Goal: Information Seeking & Learning: Check status

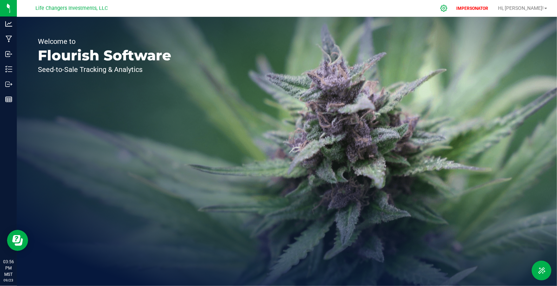
click at [448, 7] on icon at bounding box center [443, 8] width 7 height 7
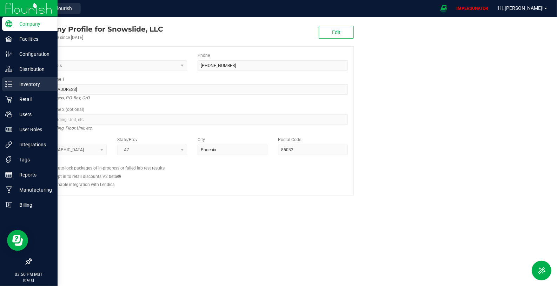
click at [31, 83] on p "Inventory" at bounding box center [33, 84] width 42 height 8
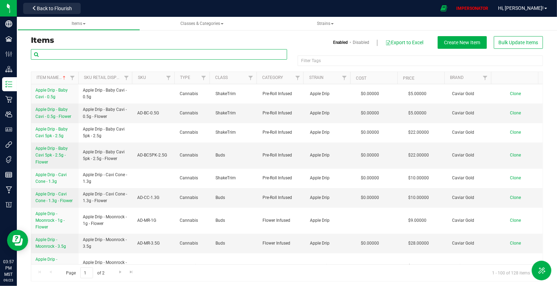
click at [174, 54] on input "text" at bounding box center [159, 54] width 256 height 11
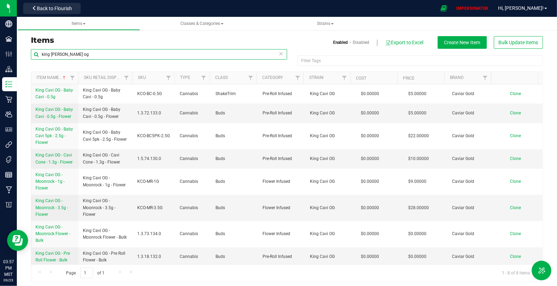
click at [113, 52] on input "king [PERSON_NAME] og" at bounding box center [159, 54] width 256 height 11
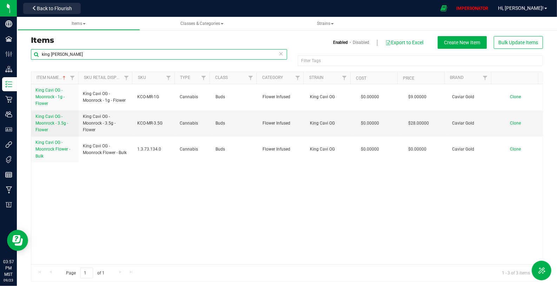
type input "king [PERSON_NAME]"
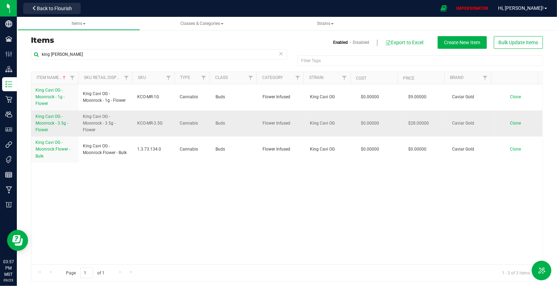
click at [50, 114] on span "King Cavi OG - Moonrock - 3.5g - Flower" at bounding box center [51, 123] width 33 height 18
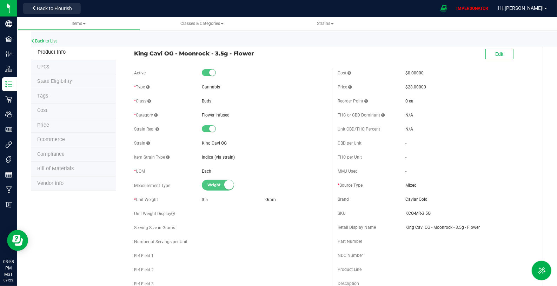
drag, startPoint x: 262, startPoint y: 53, endPoint x: 135, endPoint y: 51, distance: 126.8
click at [135, 51] on span "King Cavi OG - Moonrock - 3.5g - Flower" at bounding box center [230, 53] width 193 height 8
copy span "King Cavi OG - Moonrock - 3.5g - Flower"
click at [40, 16] on nav "Life Changers Investments, LLC Back to Flourish IMPERSONATOR Hi, [PERSON_NAME]!" at bounding box center [287, 8] width 540 height 17
click at [40, 10] on span "Back to Flourish" at bounding box center [54, 9] width 35 height 6
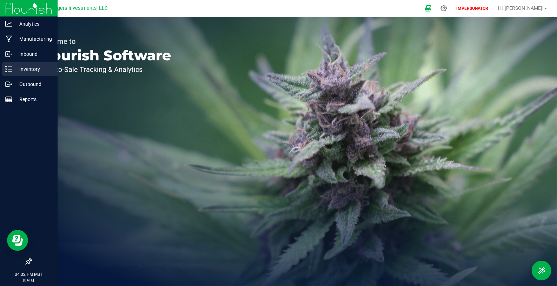
click at [20, 71] on p "Inventory" at bounding box center [33, 69] width 42 height 8
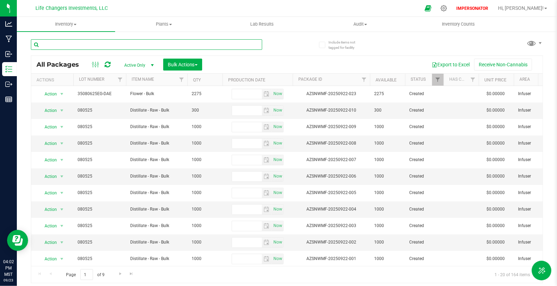
click at [105, 46] on input "text" at bounding box center [146, 44] width 231 height 11
paste input "King Cavi OG - Moonrock - 3.5g - Flower"
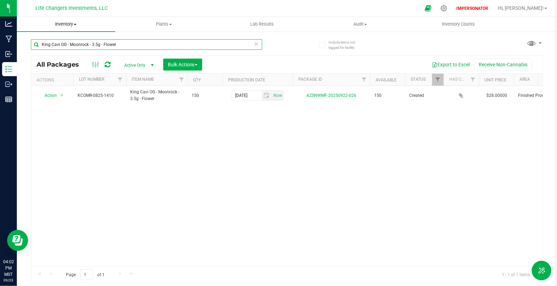
type input "King Cavi OG - Moonrock - 3.5g - Flower"
click at [68, 25] on span "Inventory" at bounding box center [66, 24] width 98 height 6
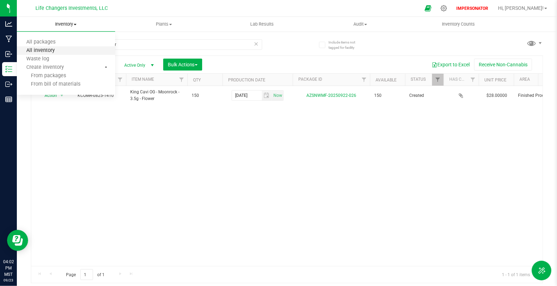
click at [58, 50] on span "All inventory" at bounding box center [40, 51] width 47 height 6
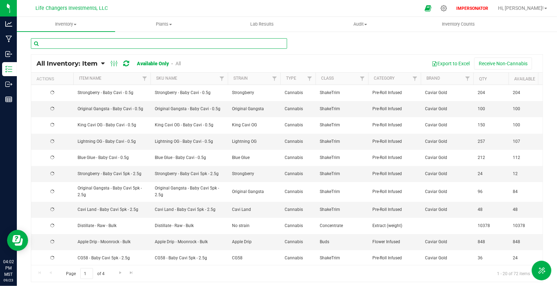
click at [63, 46] on input "text" at bounding box center [159, 43] width 256 height 11
paste input "King Cavi OG - Moonrock - 3.5g - Flower"
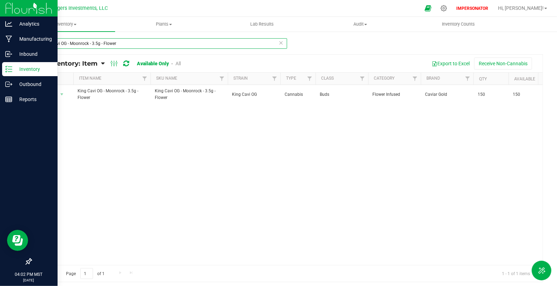
type input "King Cavi OG - Moonrock - 3.5g - Flower"
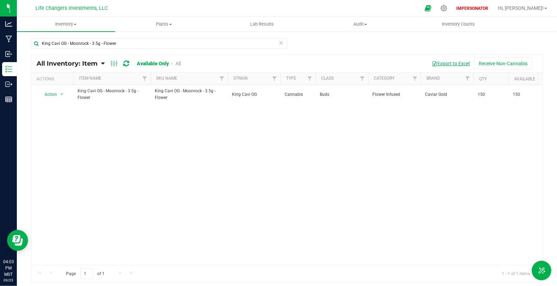
click at [454, 64] on button "Export to Excel" at bounding box center [450, 64] width 47 height 12
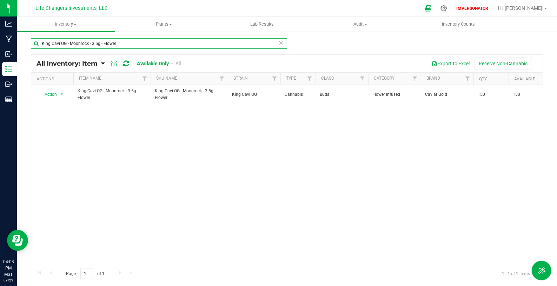
drag, startPoint x: 121, startPoint y: 44, endPoint x: 41, endPoint y: 45, distance: 80.1
click at [41, 45] on input "King Cavi OG - Moonrock - 3.5g - Flower" at bounding box center [159, 43] width 256 height 11
